Goal: Obtain resource: Download file/media

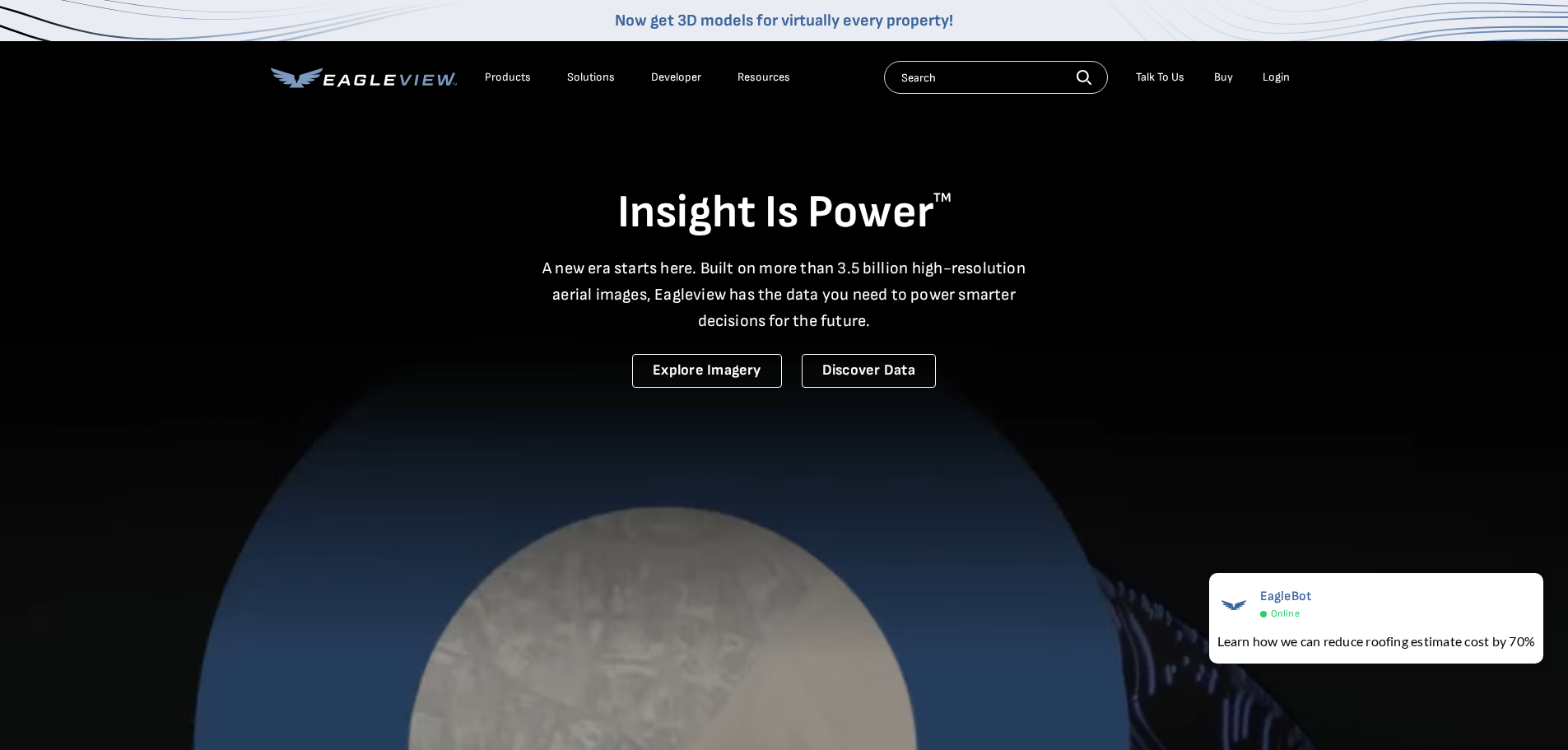
click at [1283, 80] on div "Login" at bounding box center [1275, 77] width 27 height 15
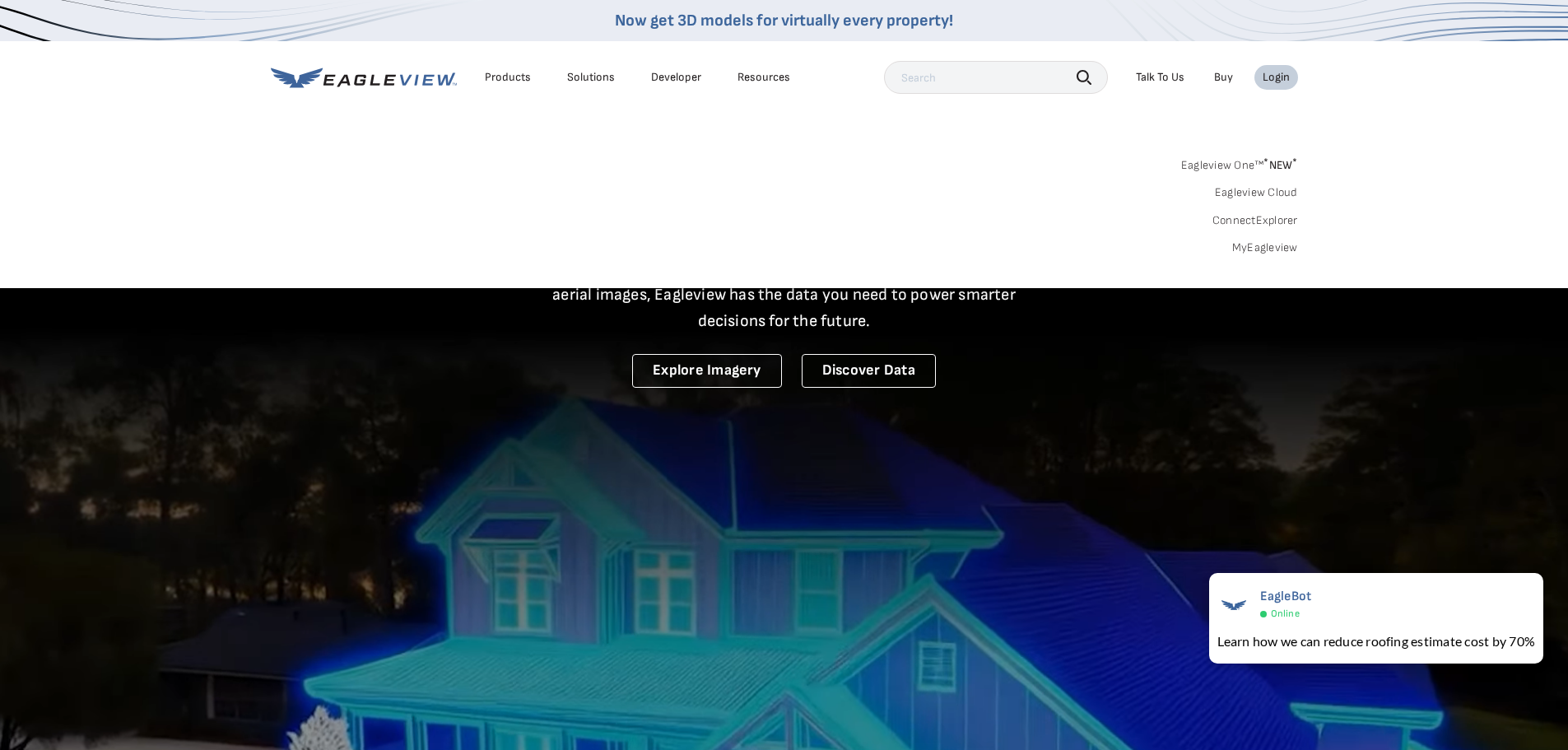
click at [1275, 250] on link "MyEagleview" at bounding box center [1265, 247] width 66 height 15
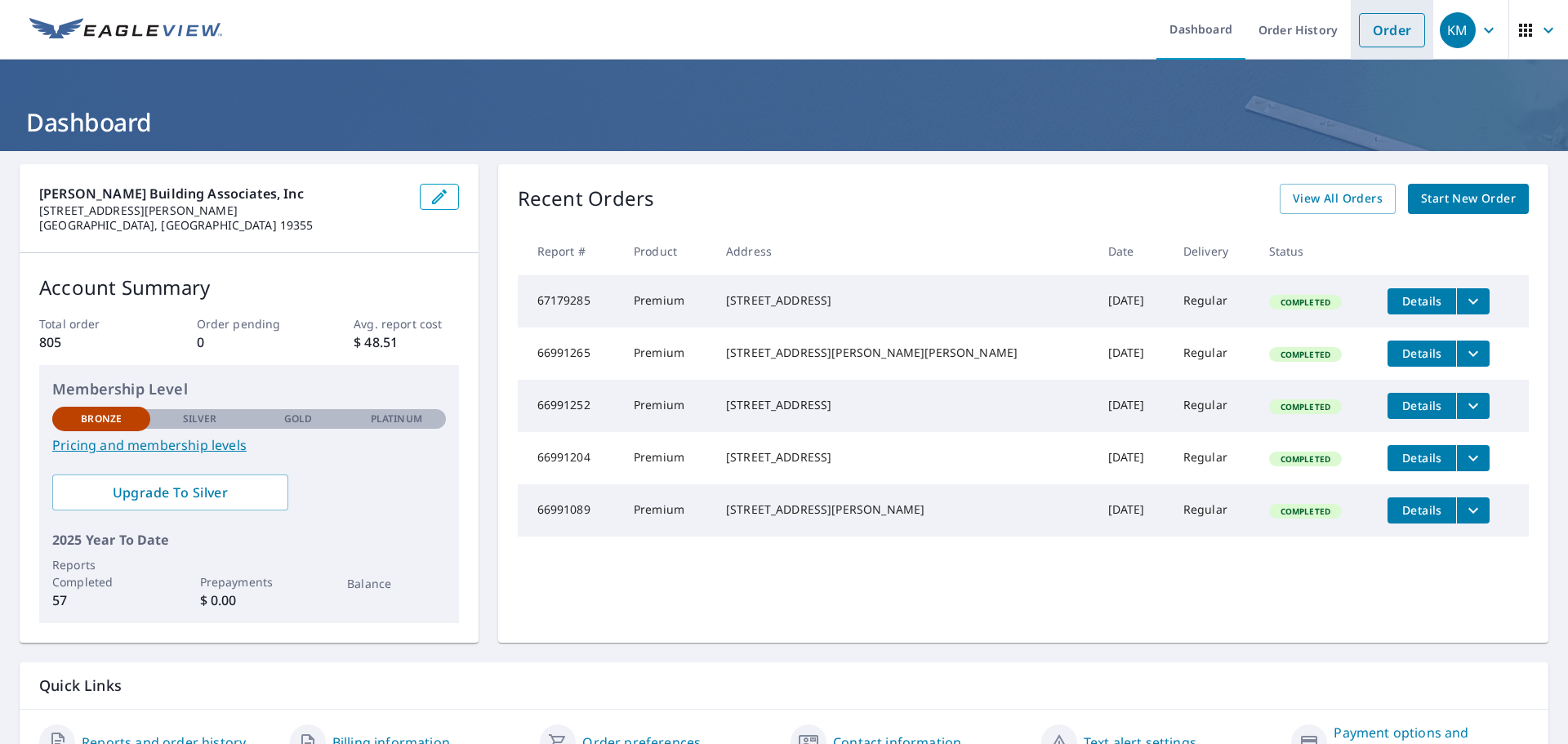
click at [1394, 24] on link "Order" at bounding box center [1391, 30] width 66 height 34
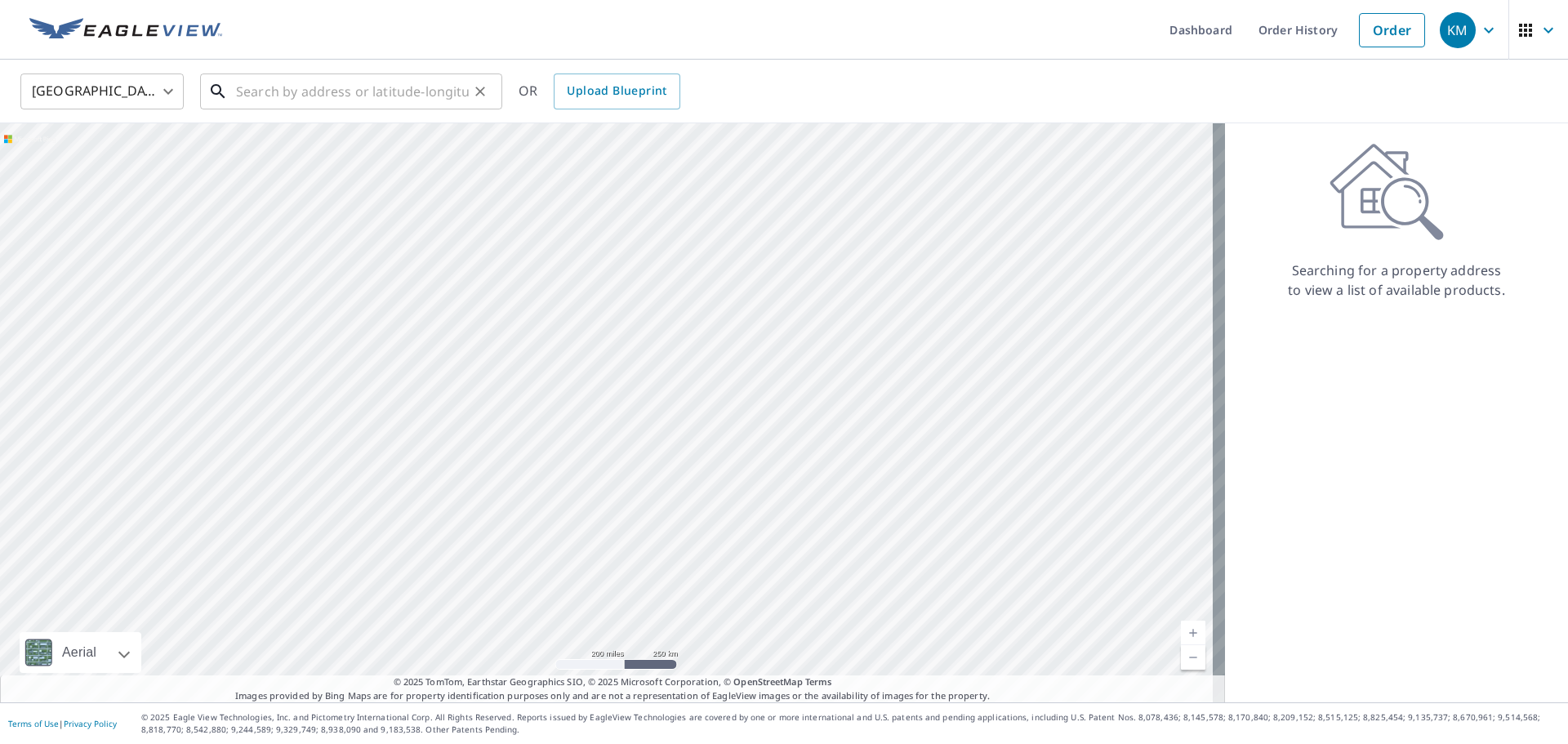
click at [304, 78] on input "text" at bounding box center [352, 91] width 232 height 46
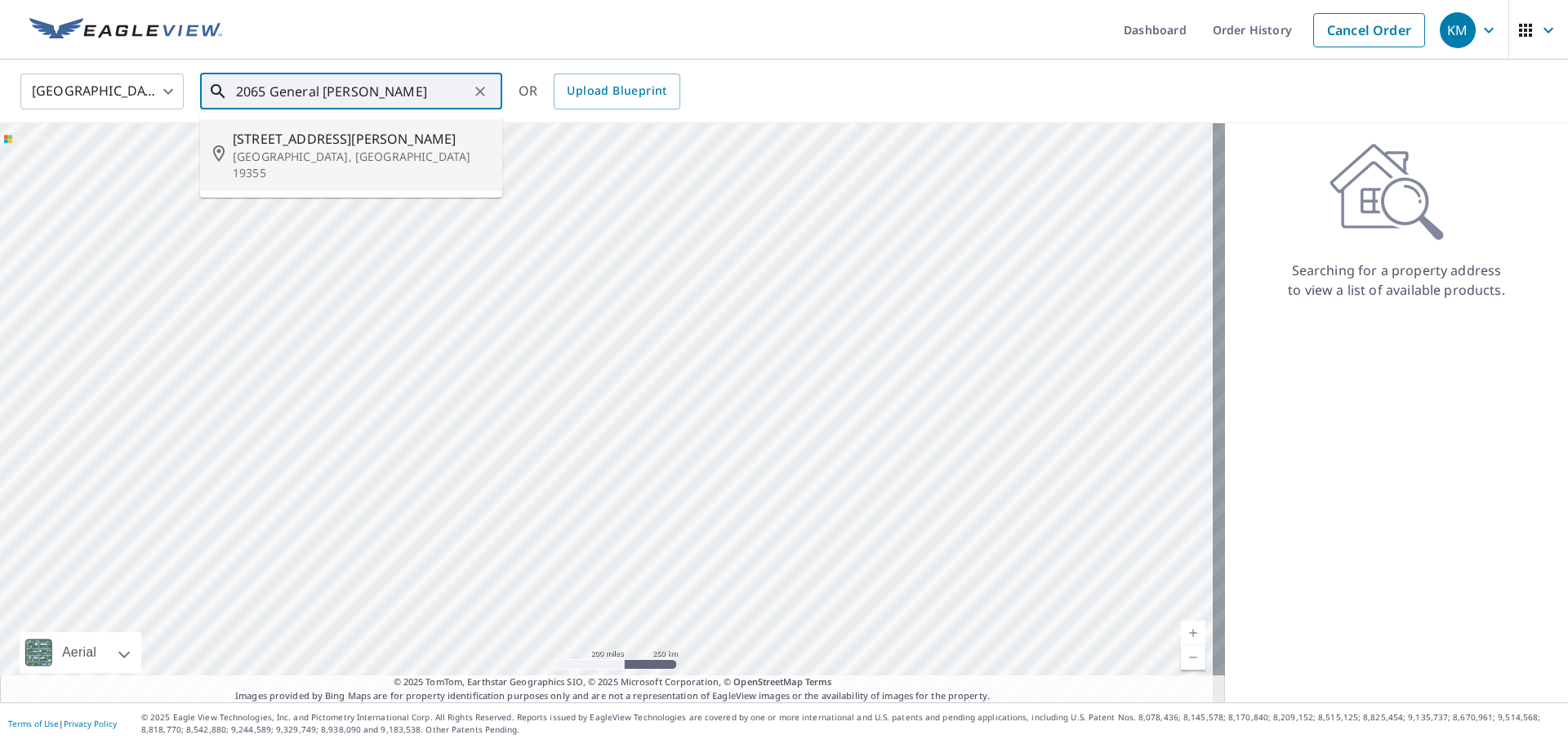
click at [298, 154] on p "Malvern, PA 19355" at bounding box center [360, 165] width 257 height 33
type input "2065 General Alexander Dr Malvern, PA 19355"
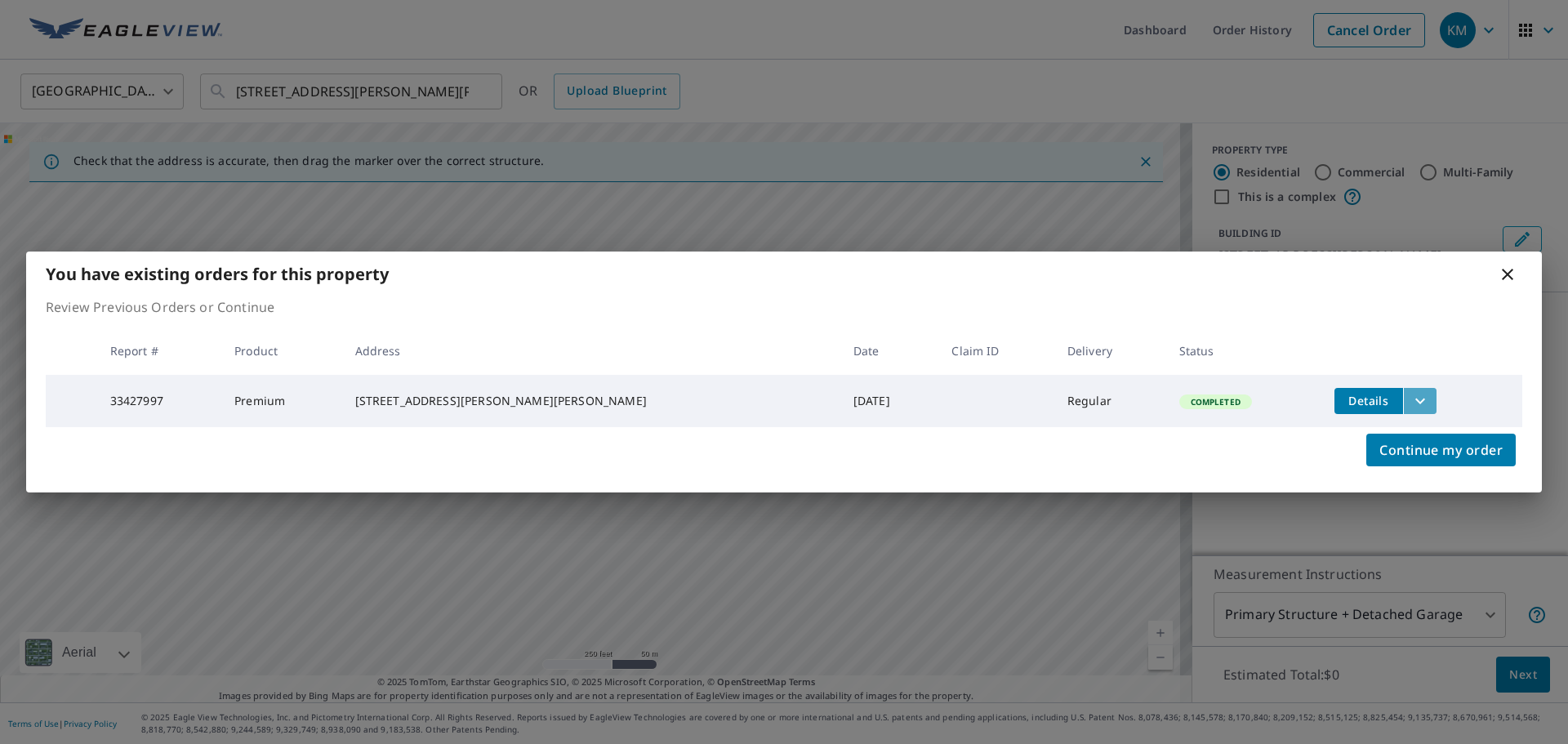
click at [1411, 392] on icon "filesDropdownBtn-33427997" at bounding box center [1420, 400] width 20 height 20
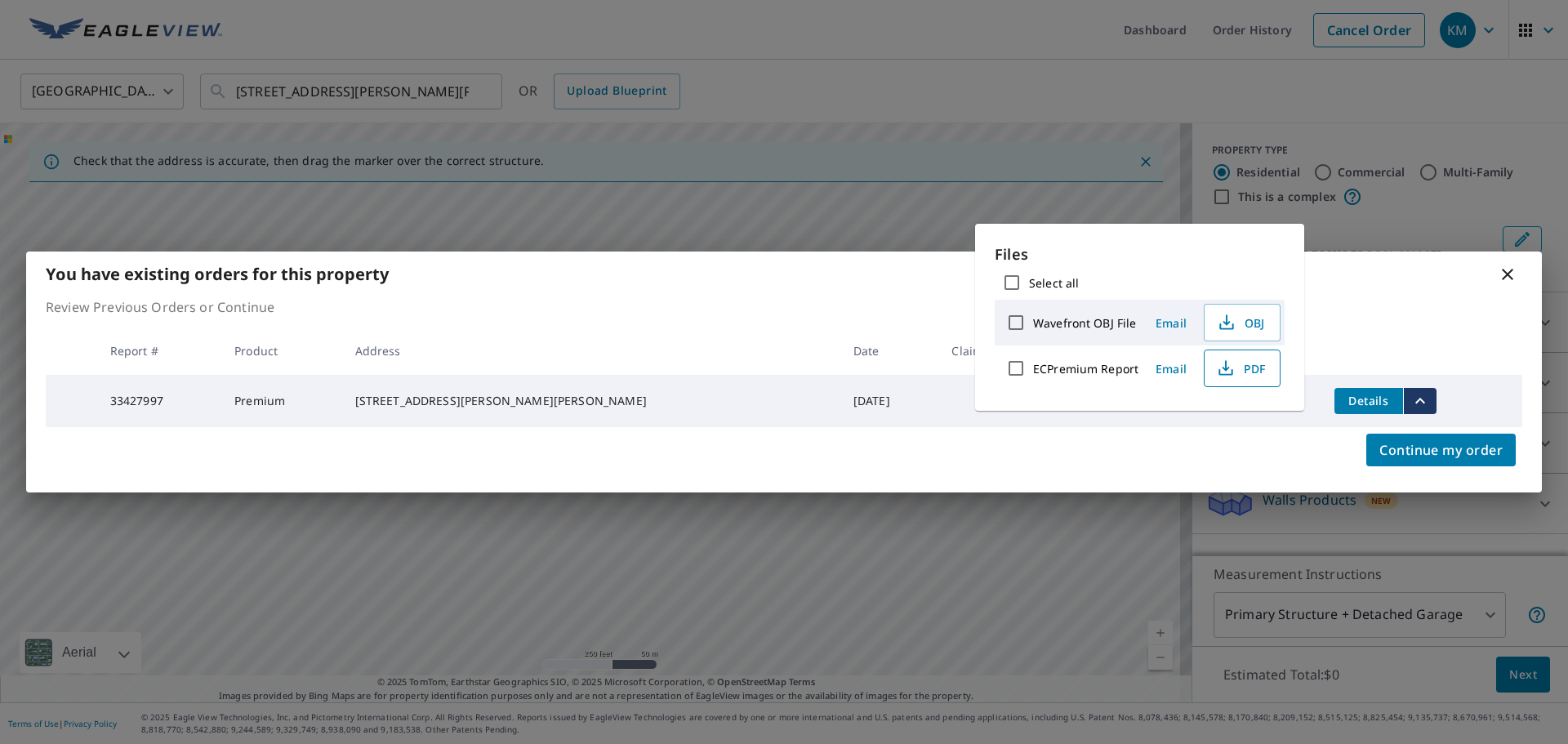
click at [1254, 368] on span "PDF" at bounding box center [1240, 368] width 52 height 20
click at [1510, 271] on icon at bounding box center [1507, 274] width 20 height 20
